Goal: Task Accomplishment & Management: Complete application form

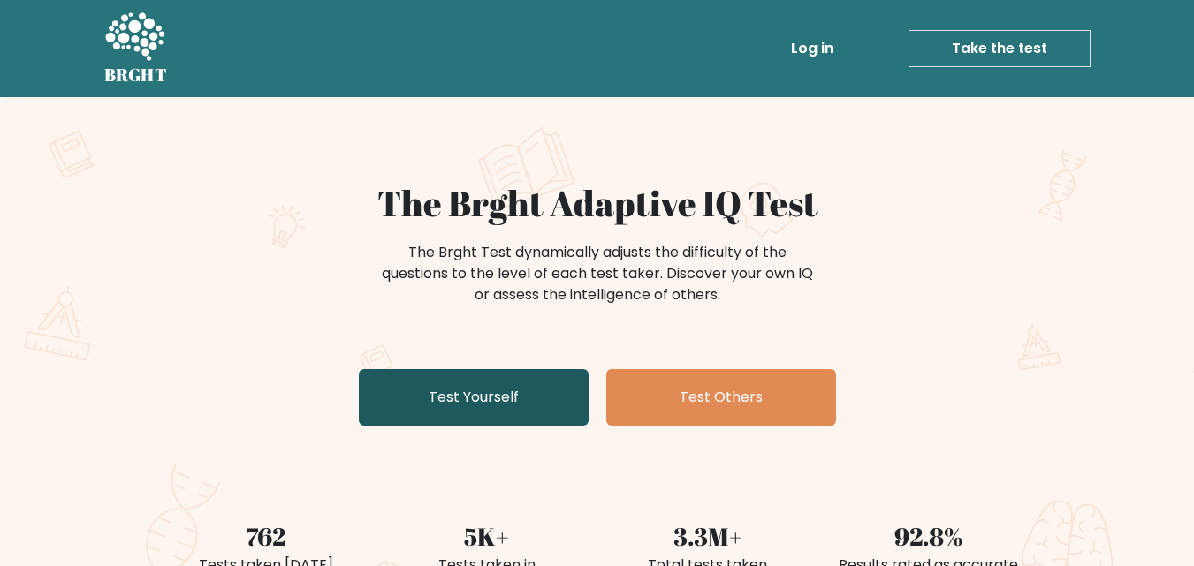
click at [506, 396] on link "Test Yourself" at bounding box center [474, 397] width 230 height 57
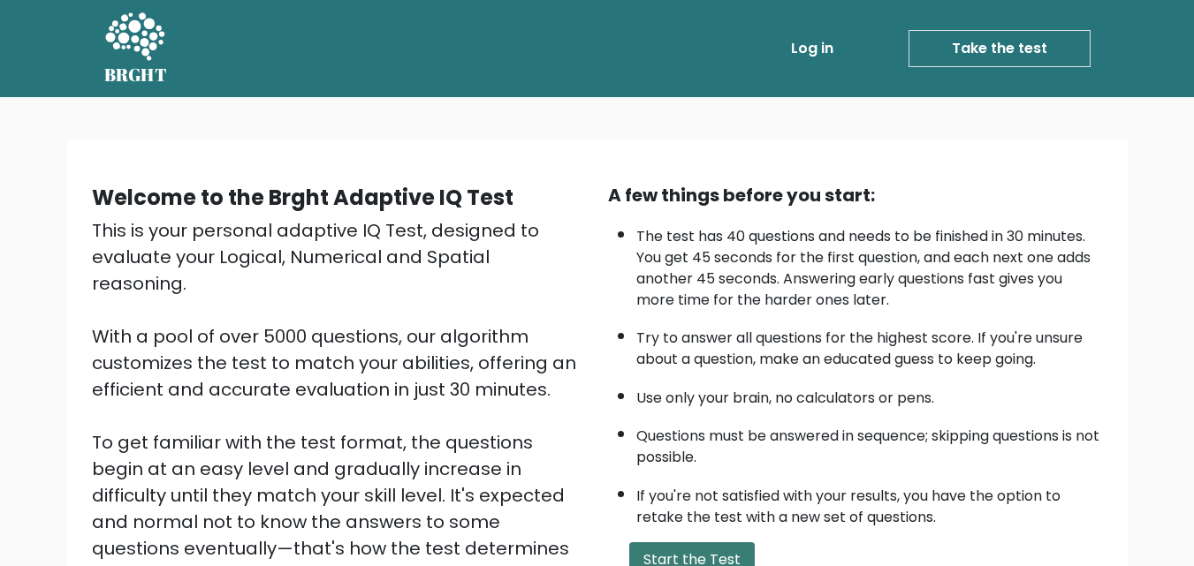
click at [726, 564] on button "Start the Test" at bounding box center [691, 559] width 125 height 35
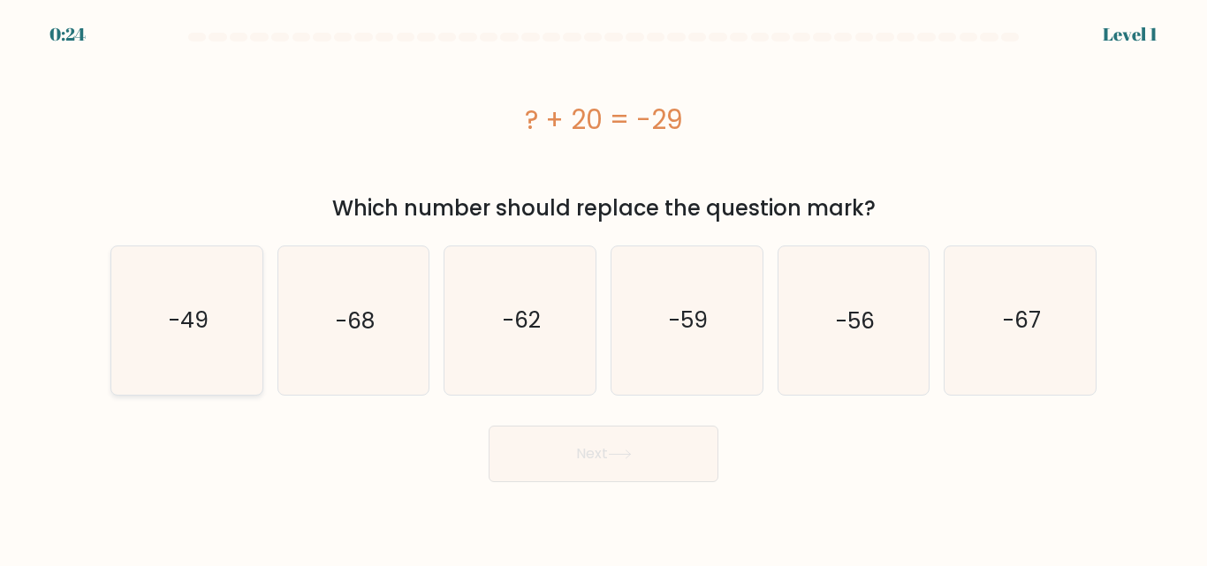
click at [217, 346] on icon "-49" at bounding box center [187, 320] width 148 height 148
click at [603, 288] on input "a. -49" at bounding box center [603, 286] width 1 height 4
radio input "true"
click at [603, 434] on button "Next" at bounding box center [604, 454] width 230 height 57
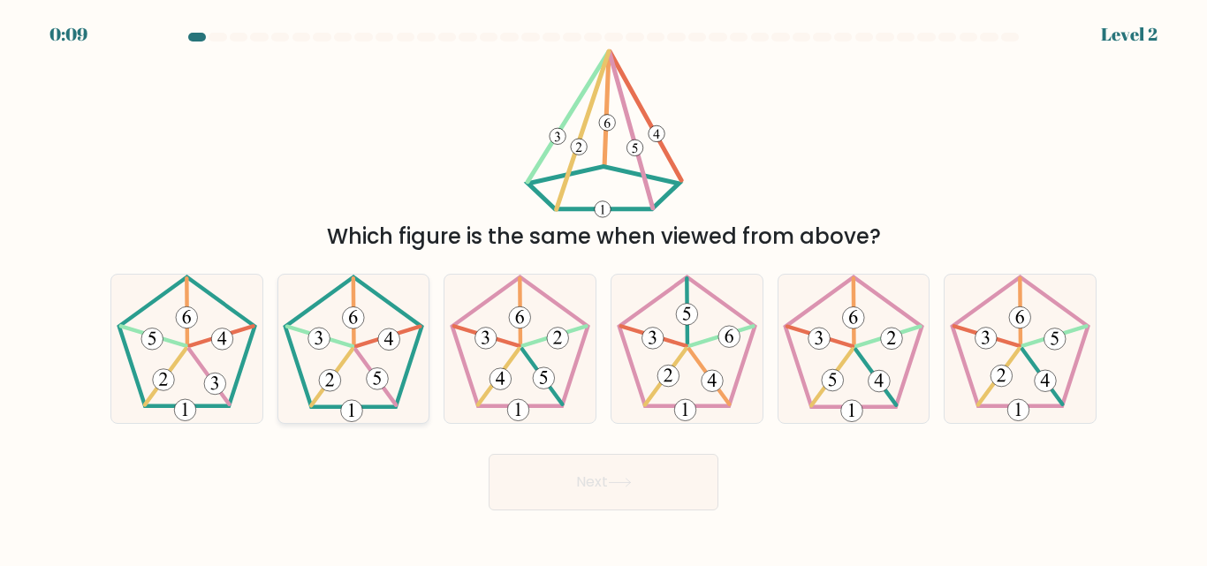
click at [367, 351] on icon at bounding box center [353, 349] width 148 height 148
click at [603, 288] on input "b." at bounding box center [603, 286] width 1 height 4
radio input "true"
click at [543, 476] on button "Next" at bounding box center [604, 482] width 230 height 57
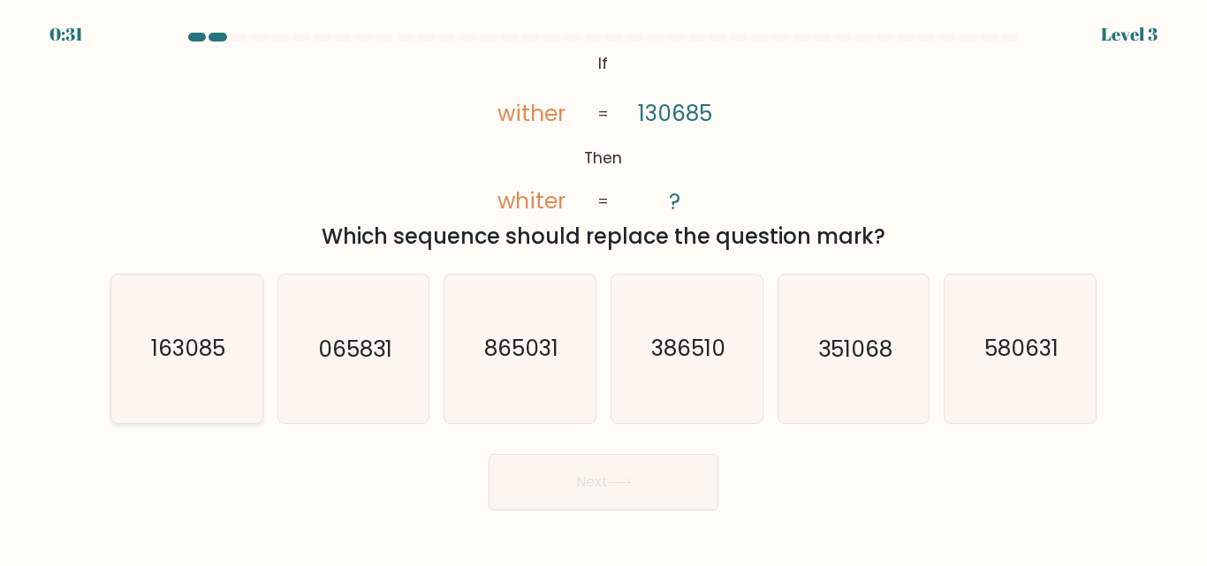
click at [163, 360] on text "163085" at bounding box center [188, 349] width 74 height 31
click at [603, 288] on input "a. 163085" at bounding box center [603, 286] width 1 height 4
radio input "true"
click at [575, 485] on button "Next" at bounding box center [604, 482] width 230 height 57
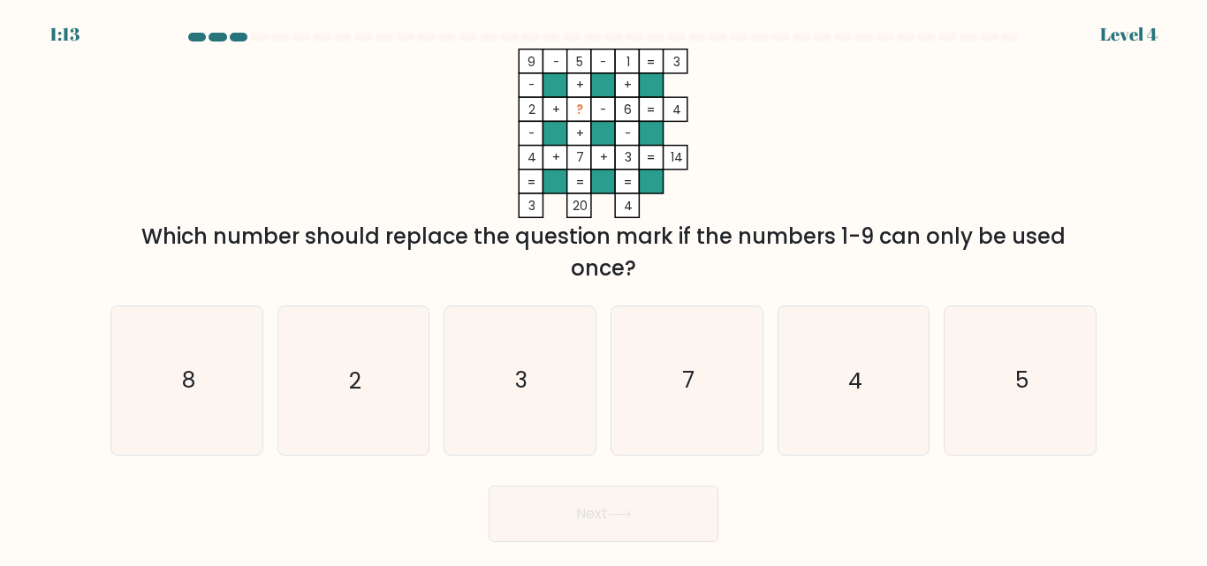
drag, startPoint x: 575, startPoint y: 485, endPoint x: 758, endPoint y: 212, distance: 328.6
click at [758, 212] on form at bounding box center [603, 288] width 1207 height 510
click at [513, 375] on icon "3" at bounding box center [520, 381] width 148 height 148
click at [603, 288] on input "c. 3" at bounding box center [603, 286] width 1 height 4
radio input "true"
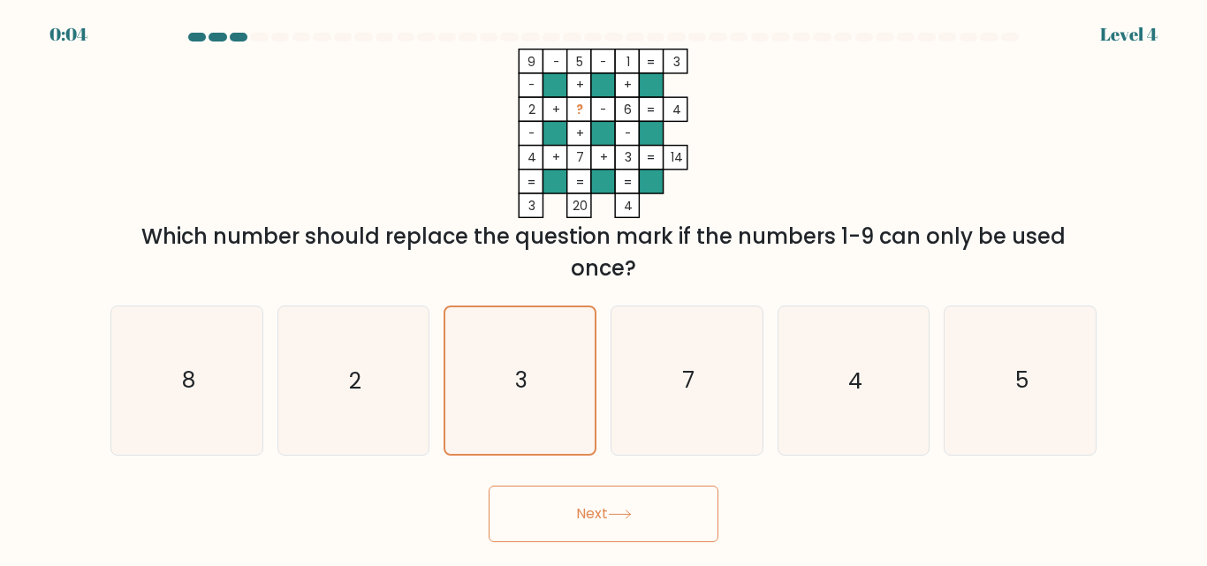
click at [609, 512] on button "Next" at bounding box center [604, 514] width 230 height 57
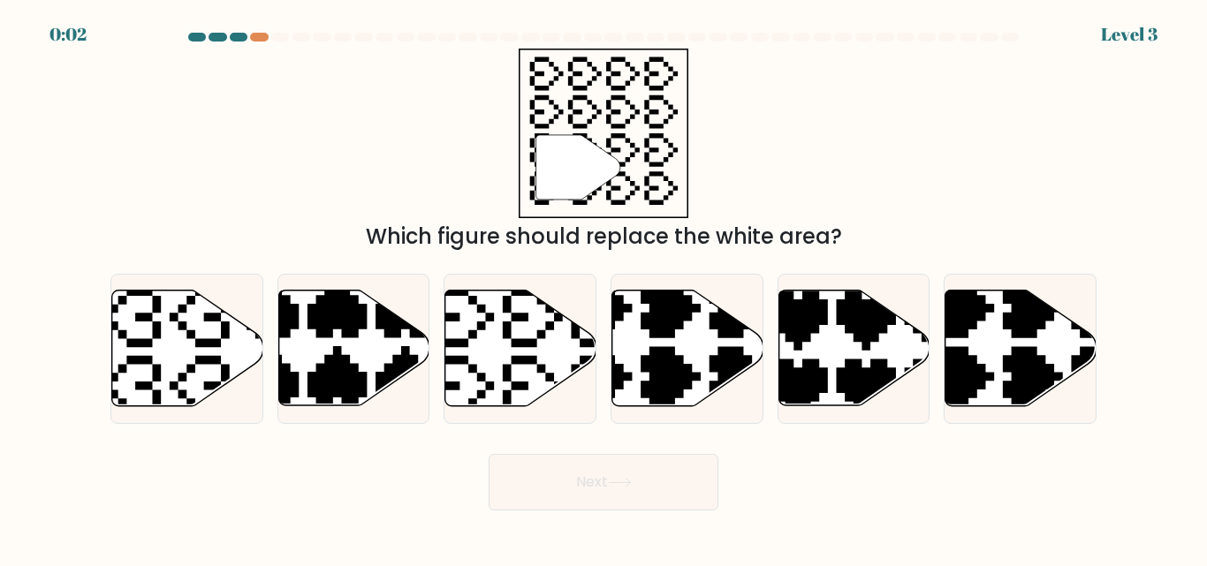
click at [609, 512] on body "0:02 Level 3" at bounding box center [603, 283] width 1207 height 566
click at [546, 369] on icon at bounding box center [520, 349] width 151 height 116
click at [603, 288] on input "c." at bounding box center [603, 286] width 1 height 4
radio input "true"
click at [645, 482] on button "Next" at bounding box center [604, 482] width 230 height 57
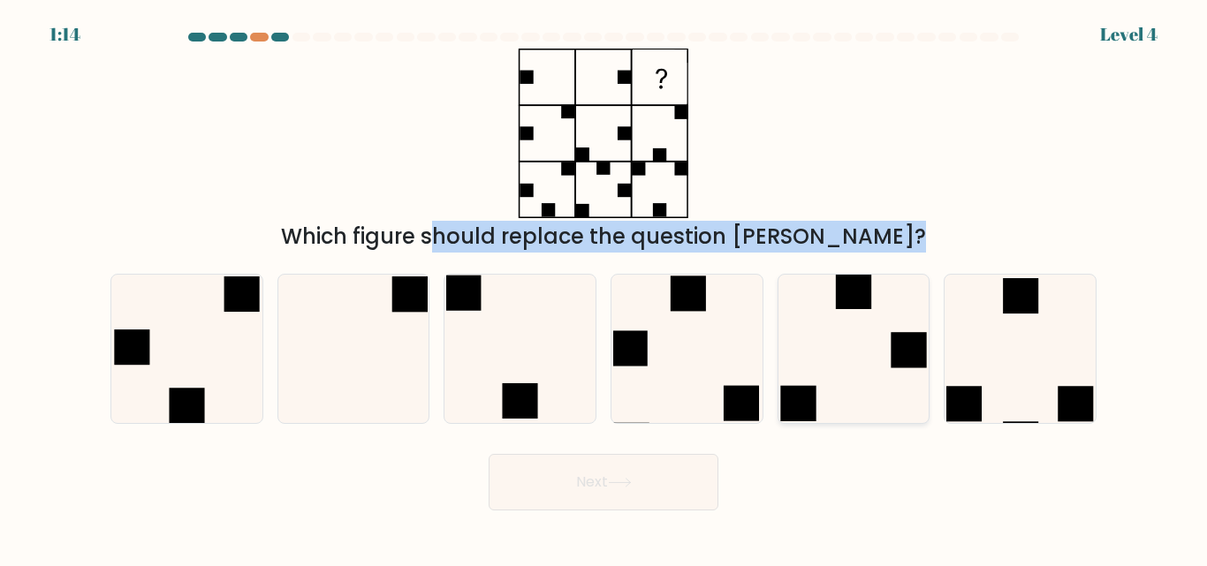
drag, startPoint x: 655, startPoint y: 208, endPoint x: 838, endPoint y: 342, distance: 227.1
click at [838, 342] on form at bounding box center [603, 272] width 1207 height 478
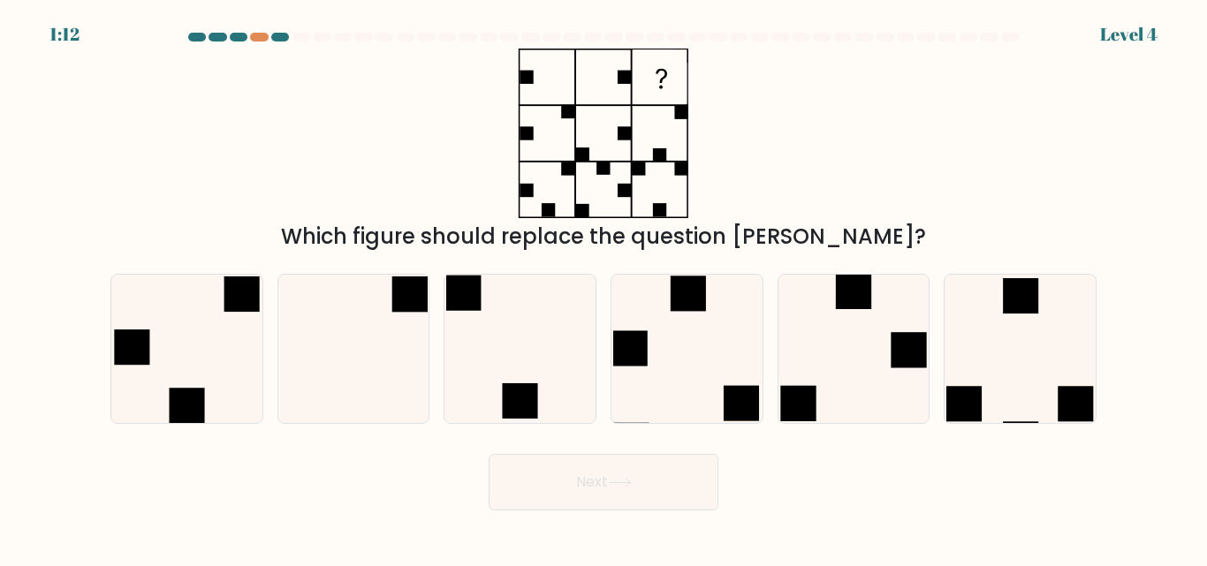
click at [990, 518] on body "1:12 Level 4" at bounding box center [603, 283] width 1207 height 566
click at [501, 341] on icon at bounding box center [520, 349] width 148 height 148
click at [603, 288] on input "c." at bounding box center [603, 286] width 1 height 4
radio input "true"
click at [604, 487] on button "Next" at bounding box center [604, 482] width 230 height 57
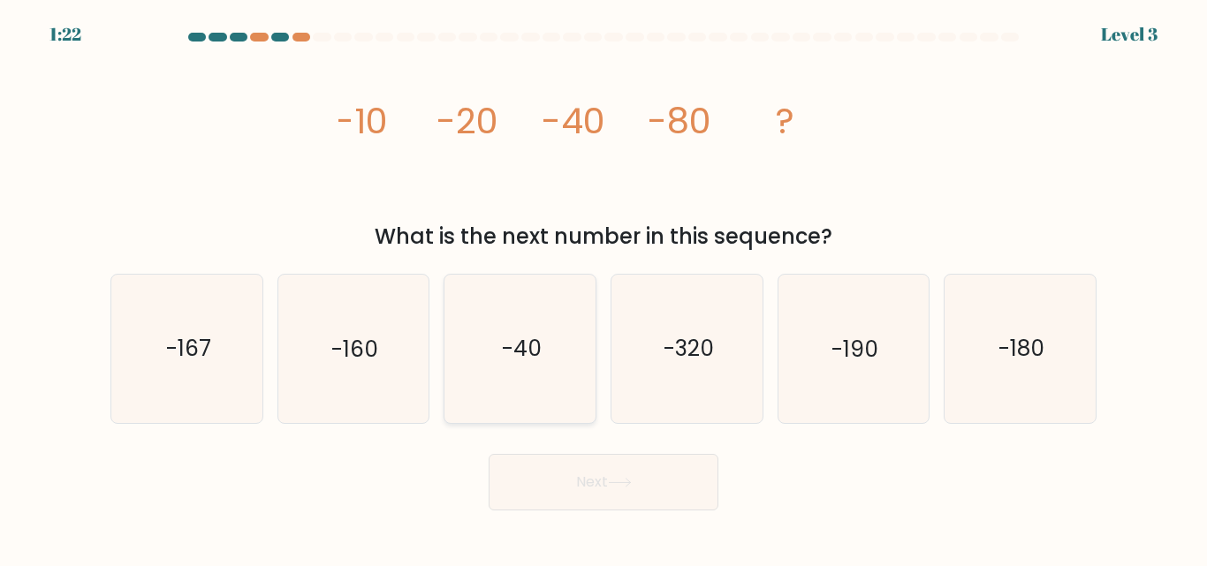
click at [534, 346] on text "-40" at bounding box center [522, 349] width 40 height 31
click at [603, 288] on input "c. -40" at bounding box center [603, 286] width 1 height 4
radio input "true"
click at [588, 475] on button "Next" at bounding box center [604, 482] width 230 height 57
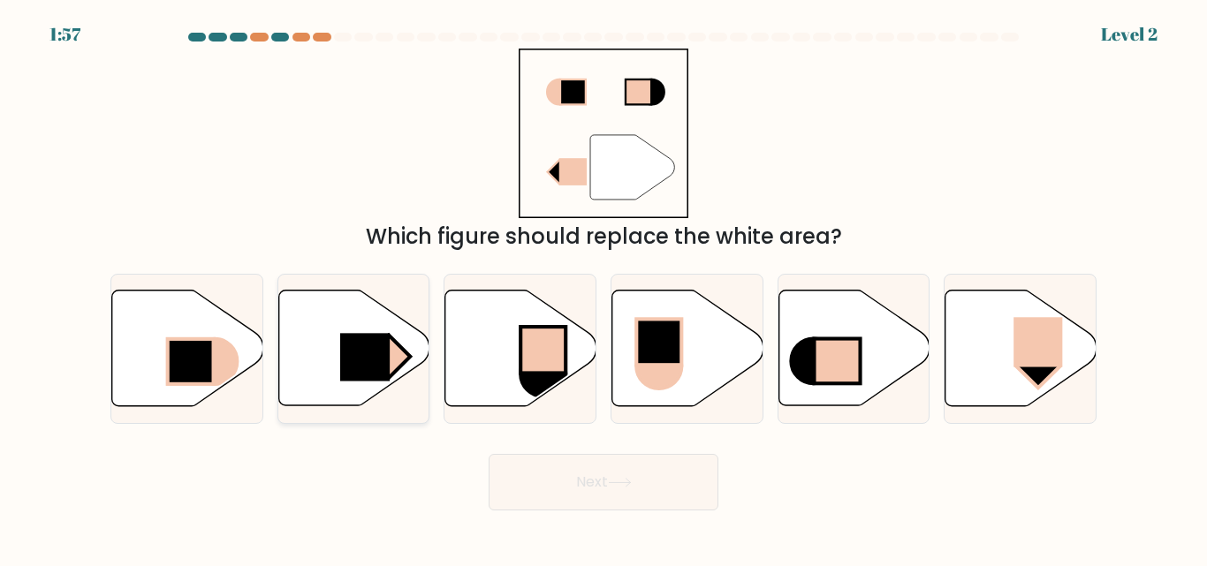
click at [375, 368] on rect at bounding box center [364, 358] width 49 height 48
click at [603, 288] on input "b." at bounding box center [603, 286] width 1 height 4
radio input "true"
click at [619, 470] on button "Next" at bounding box center [604, 482] width 230 height 57
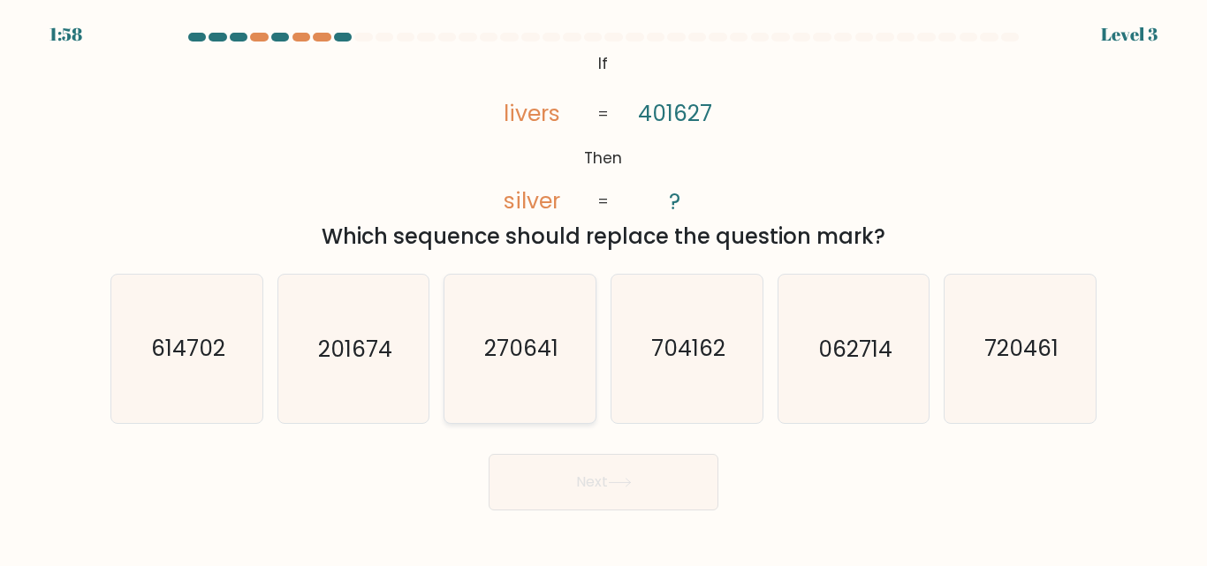
click at [577, 420] on icon "270641" at bounding box center [520, 349] width 148 height 148
click at [603, 288] on input "c. 270641" at bounding box center [603, 286] width 1 height 4
radio input "true"
click at [577, 420] on icon "270641" at bounding box center [520, 349] width 146 height 146
click at [603, 288] on input "c. 270641" at bounding box center [603, 286] width 1 height 4
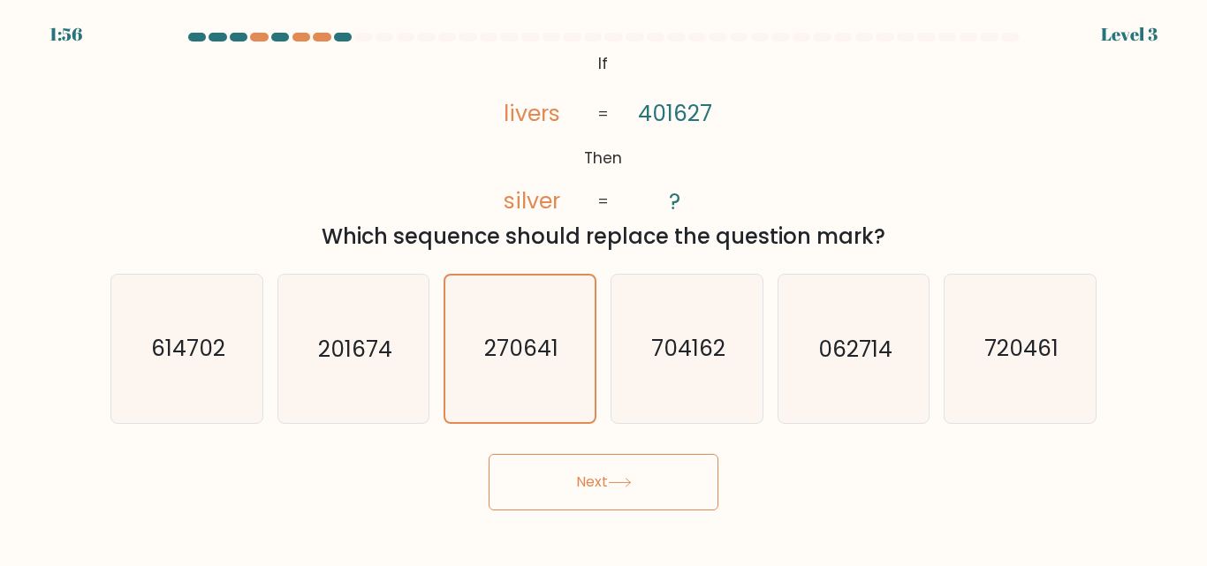
click at [597, 474] on button "Next" at bounding box center [604, 482] width 230 height 57
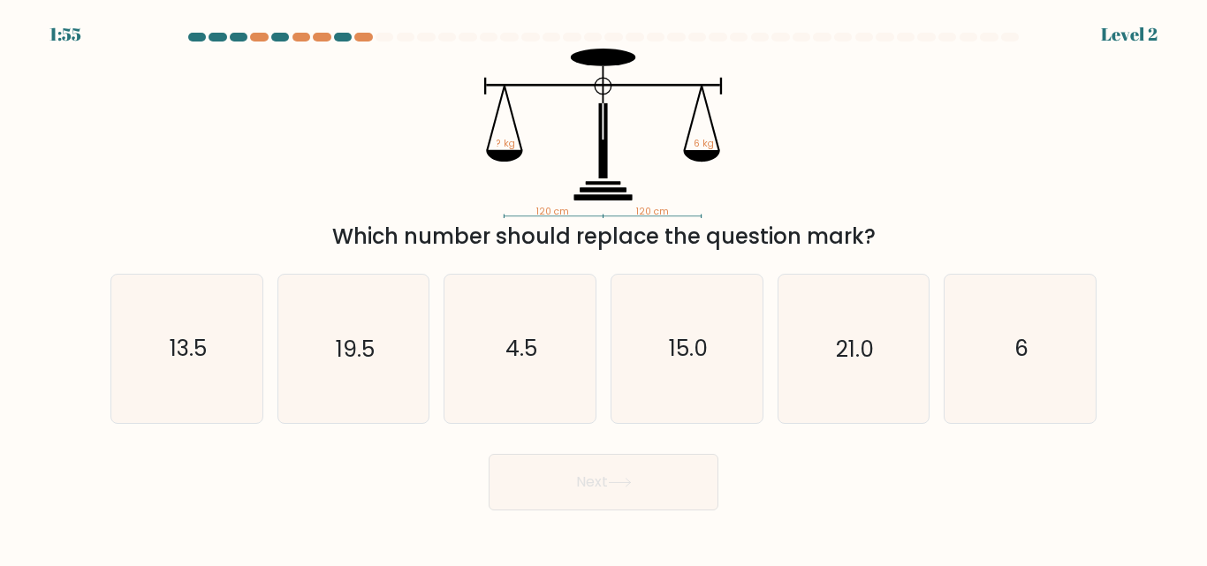
click at [595, 483] on button "Next" at bounding box center [604, 482] width 230 height 57
click at [1046, 375] on icon "6" at bounding box center [1020, 349] width 148 height 148
click at [604, 288] on input "f. 6" at bounding box center [603, 286] width 1 height 4
radio input "true"
click at [639, 472] on button "Next" at bounding box center [604, 482] width 230 height 57
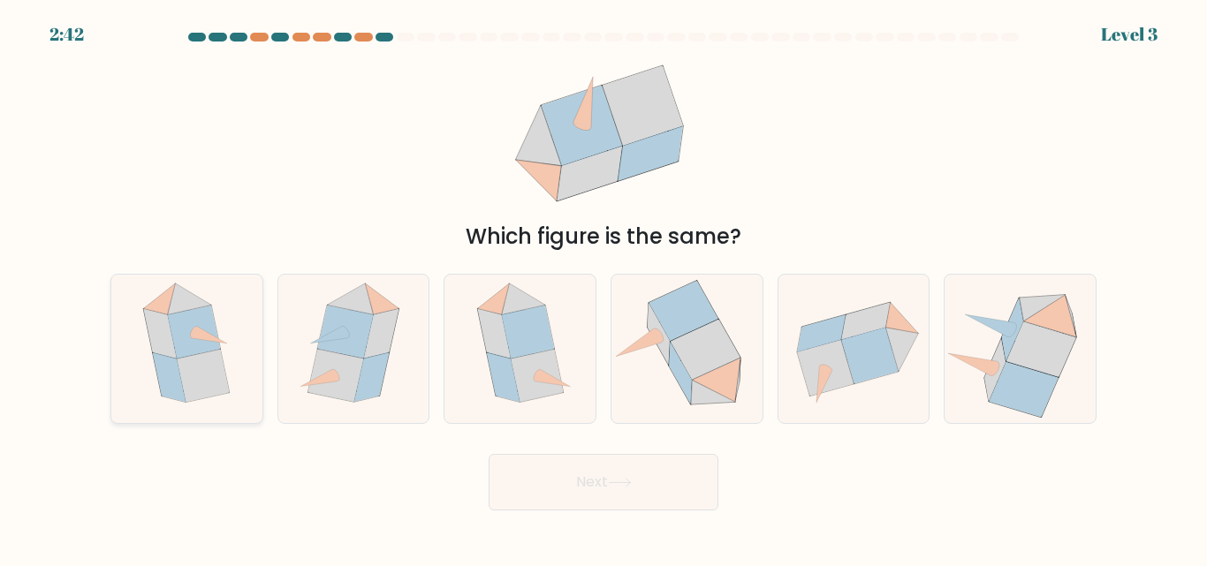
click at [187, 338] on icon at bounding box center [194, 332] width 52 height 53
click at [603, 288] on input "a." at bounding box center [603, 286] width 1 height 4
radio input "true"
click at [641, 508] on button "Next" at bounding box center [604, 482] width 230 height 57
click at [647, 489] on button "Next" at bounding box center [604, 482] width 230 height 57
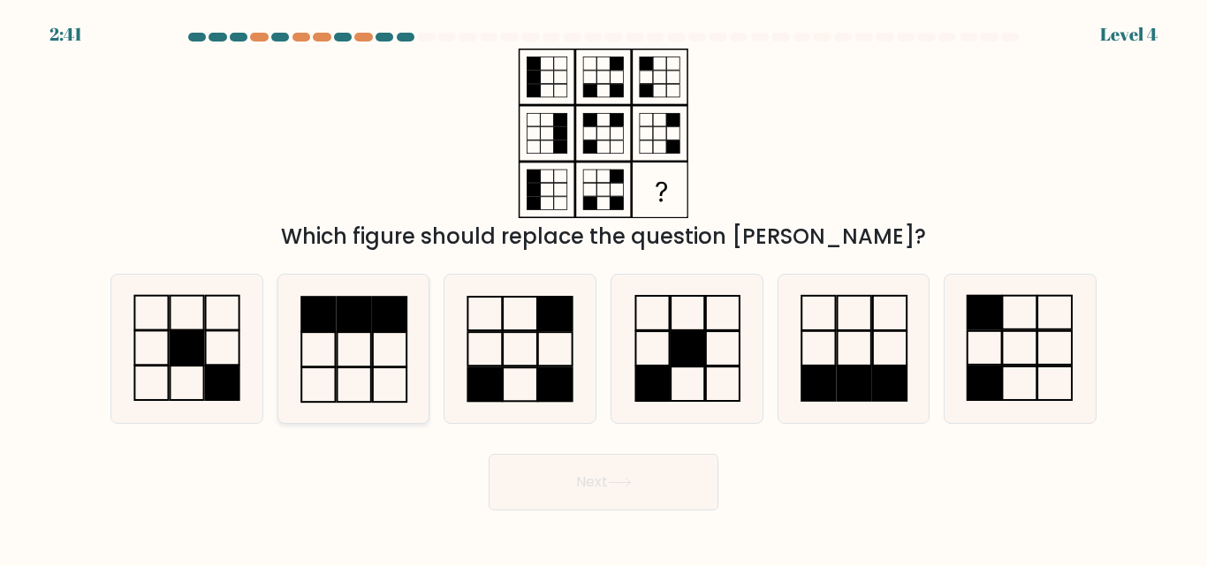
click at [322, 318] on rect at bounding box center [318, 315] width 34 height 34
click at [603, 288] on input "b." at bounding box center [603, 286] width 1 height 4
radio input "true"
click at [601, 495] on button "Next" at bounding box center [604, 482] width 230 height 57
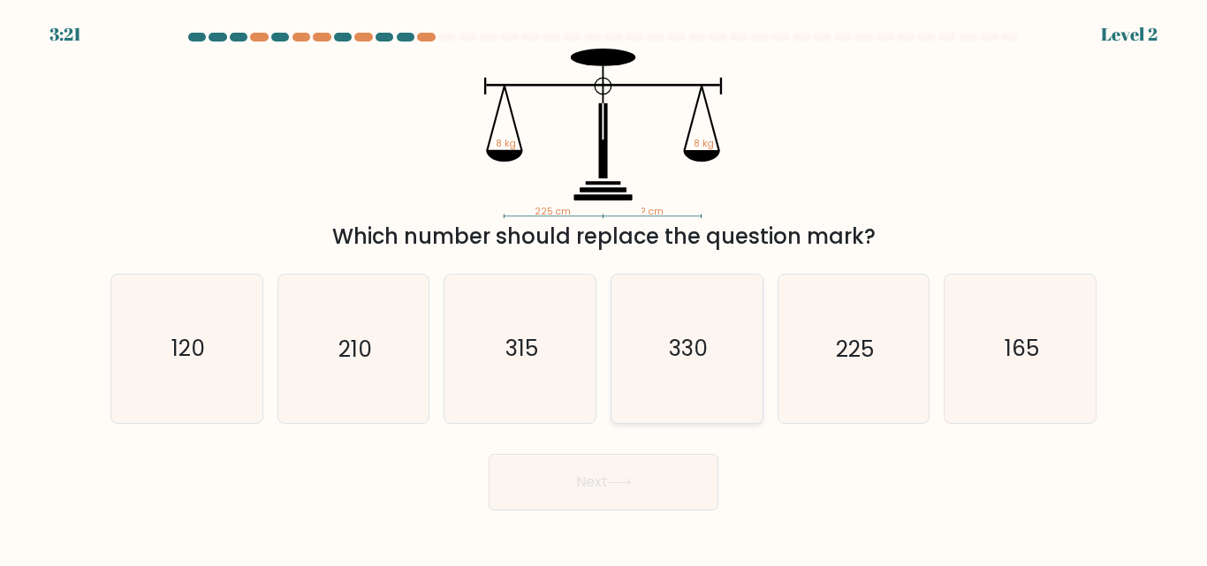
click at [694, 322] on icon "330" at bounding box center [687, 349] width 148 height 148
click at [604, 288] on input "d. 330" at bounding box center [603, 286] width 1 height 4
radio input "true"
click at [585, 480] on button "Next" at bounding box center [604, 482] width 230 height 57
